Goal: Task Accomplishment & Management: Manage account settings

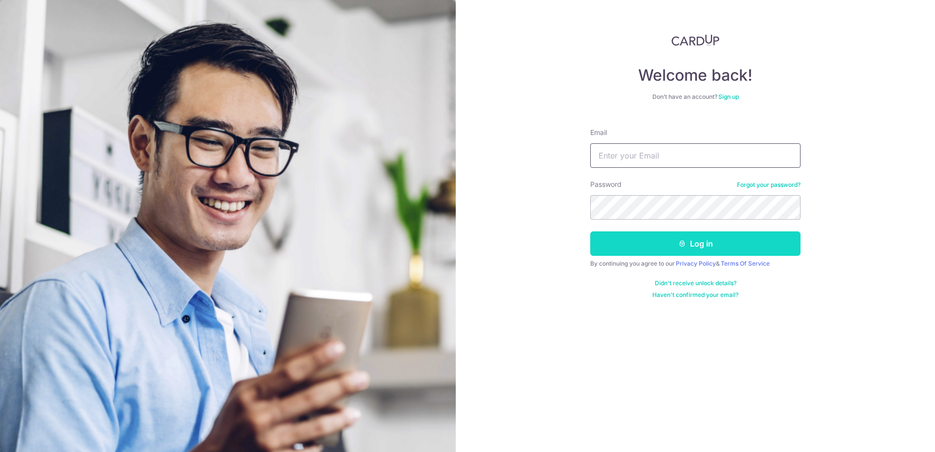
type input "[EMAIL_ADDRESS][DOMAIN_NAME]"
click at [694, 249] on button "Log in" at bounding box center [695, 243] width 210 height 24
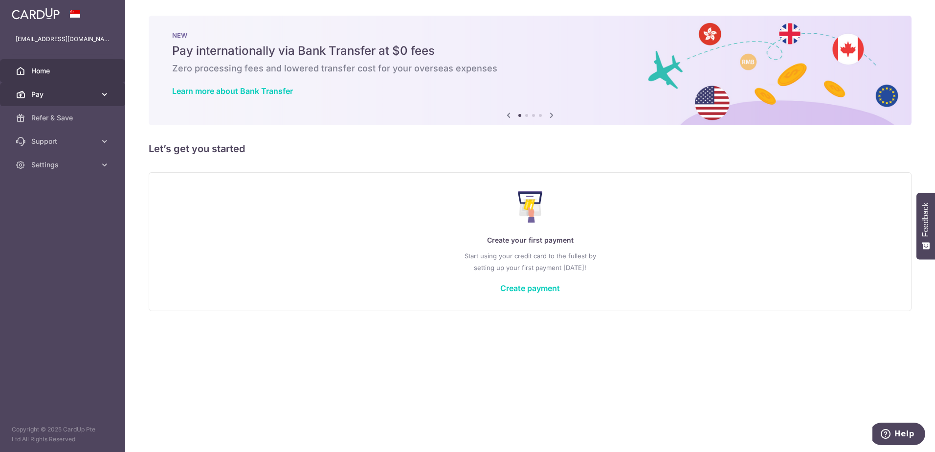
click at [89, 96] on span "Pay" at bounding box center [63, 95] width 65 height 10
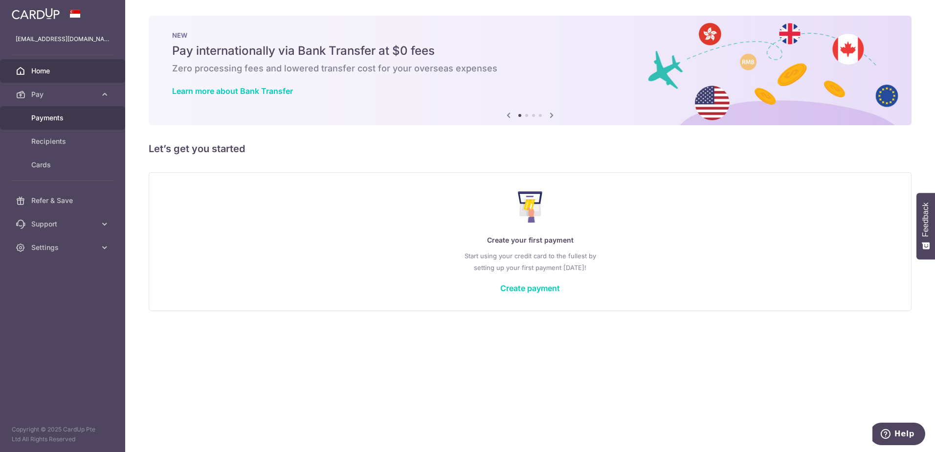
click at [52, 117] on span "Payments" at bounding box center [63, 118] width 65 height 10
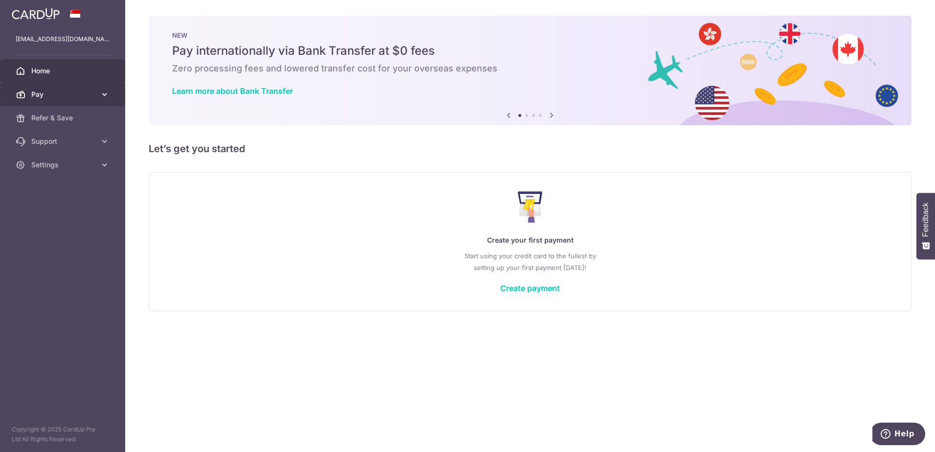
click at [80, 98] on span "Pay" at bounding box center [63, 95] width 65 height 10
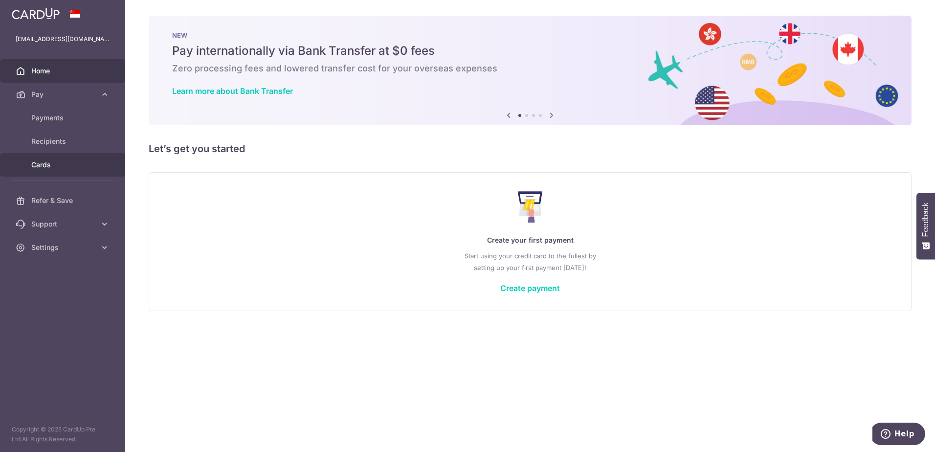
click at [48, 158] on link "Cards" at bounding box center [62, 164] width 125 height 23
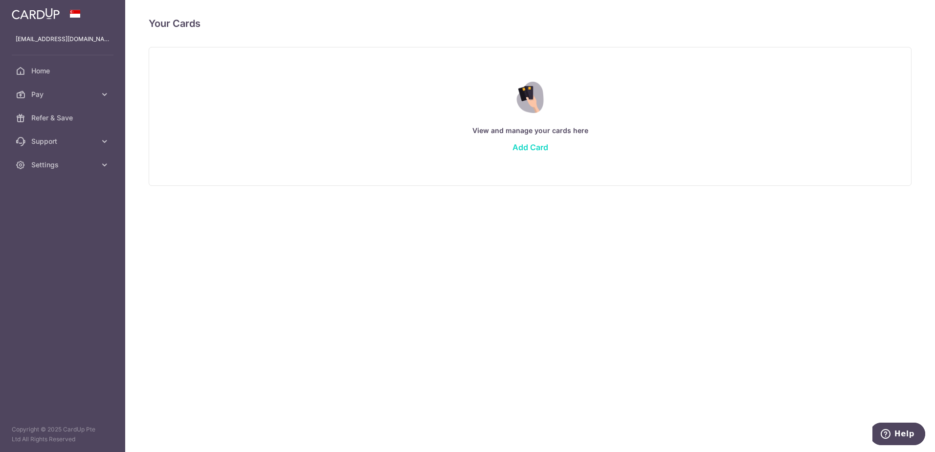
click at [528, 151] on link "Add Card" at bounding box center [531, 147] width 36 height 10
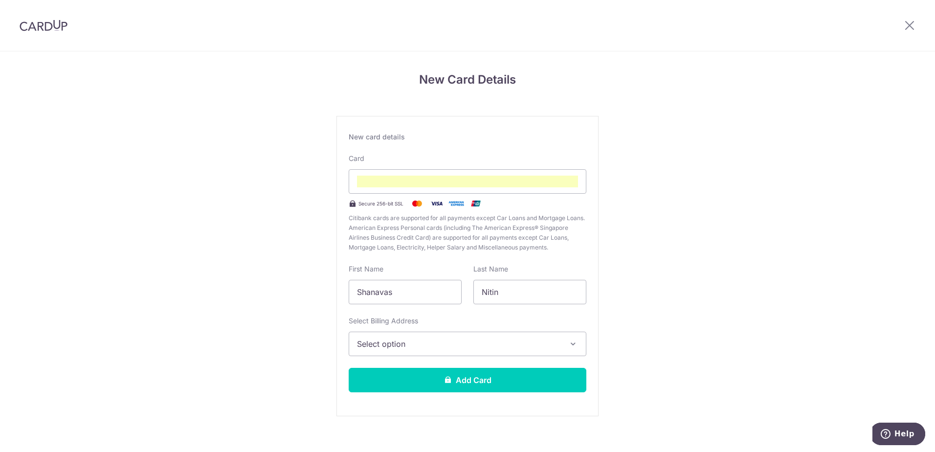
click at [440, 352] on button "Select option" at bounding box center [468, 344] width 238 height 24
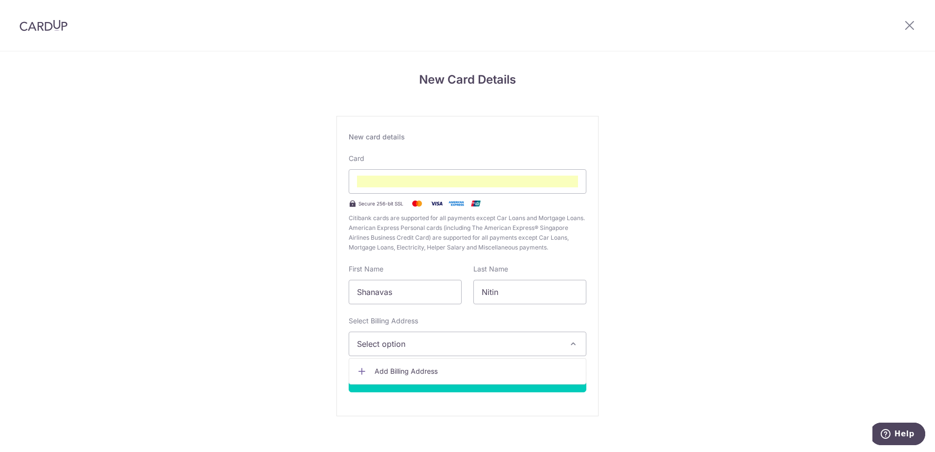
click at [426, 374] on span "Add Billing Address" at bounding box center [476, 371] width 203 height 10
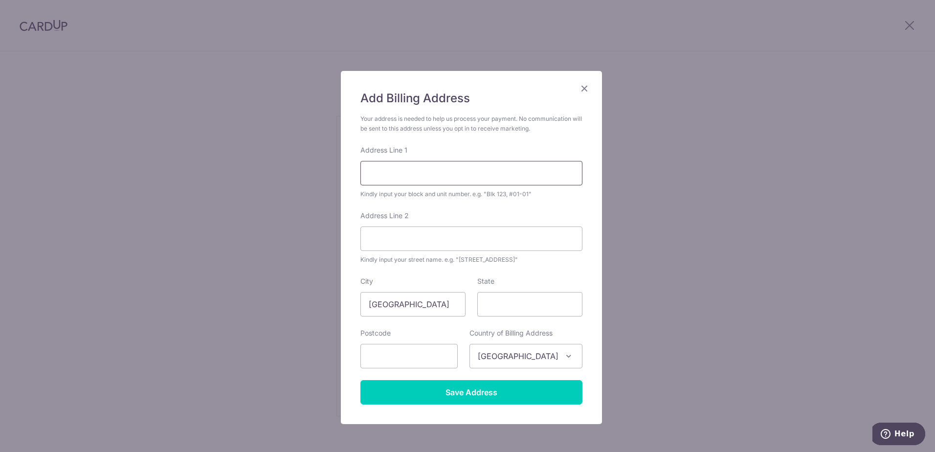
click at [448, 174] on input "Address Line 1" at bounding box center [471, 173] width 222 height 24
type input "452A Bukit Batok West Ave 6, #06-733"
type input "651452"
click at [383, 242] on input "Address Line 2" at bounding box center [471, 238] width 222 height 24
click at [237, 221] on div "Add Billing Address Your address is needed to help us process your payment. No …" at bounding box center [467, 226] width 935 height 452
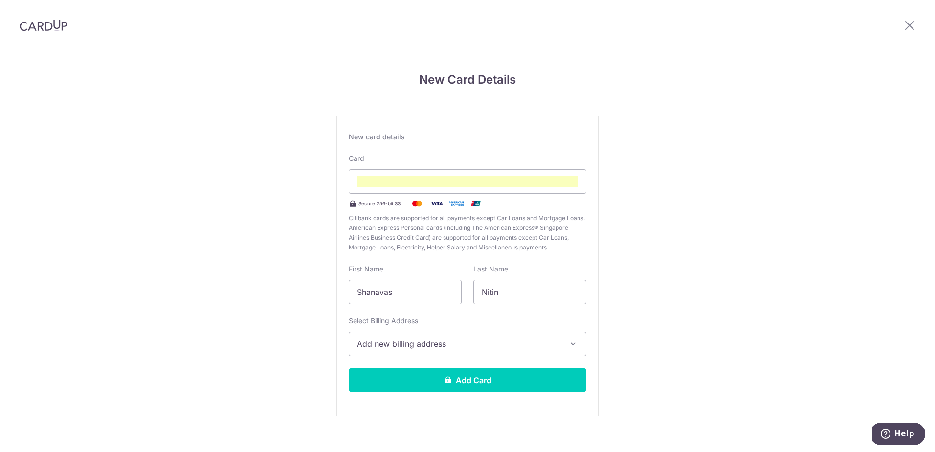
click at [414, 342] on span "Add new billing address" at bounding box center [458, 344] width 203 height 12
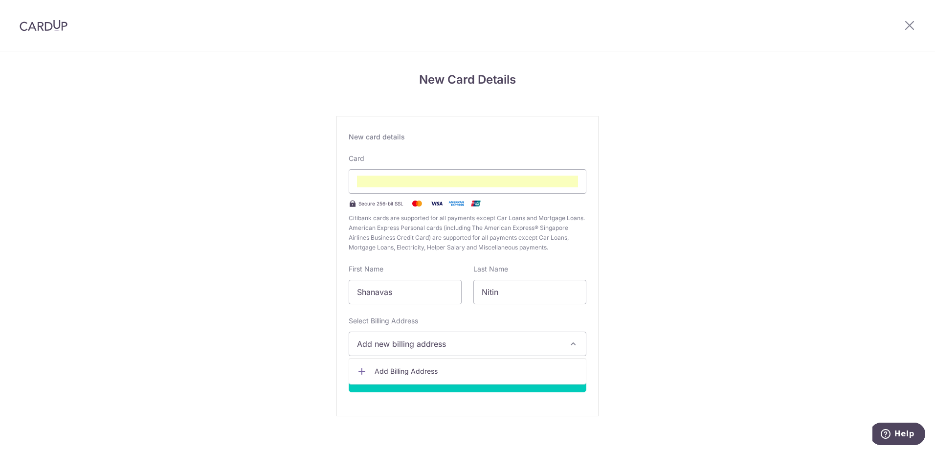
click at [414, 373] on span "Add Billing Address" at bounding box center [476, 371] width 203 height 10
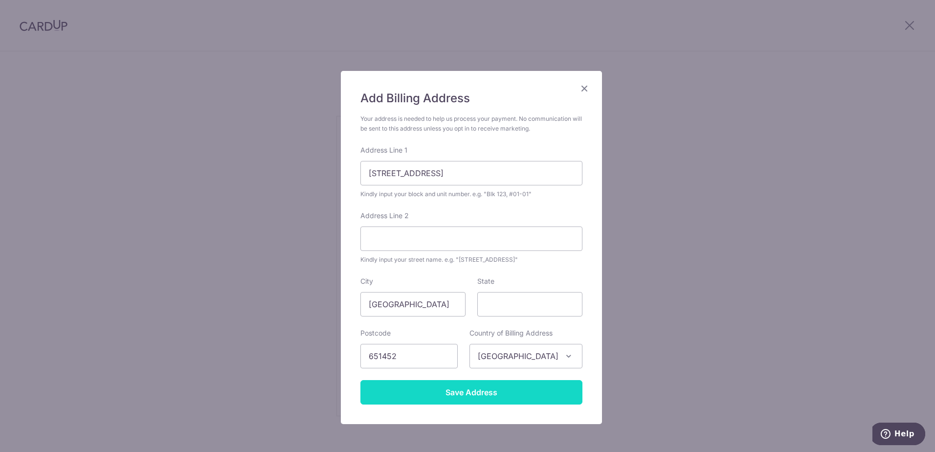
drag, startPoint x: 478, startPoint y: 391, endPoint x: 335, endPoint y: 348, distance: 150.1
click at [477, 391] on input "Save Address" at bounding box center [471, 392] width 222 height 24
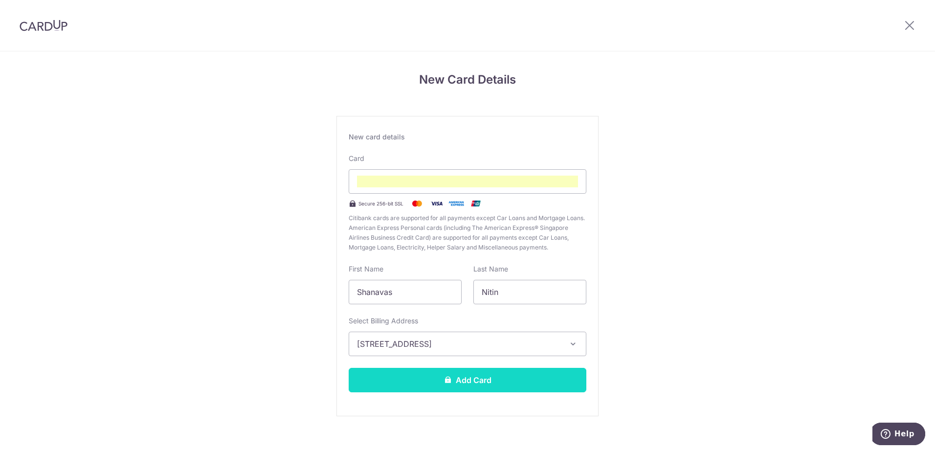
click at [461, 383] on button "Add Card" at bounding box center [468, 380] width 238 height 24
